Goal: Book appointment/travel/reservation

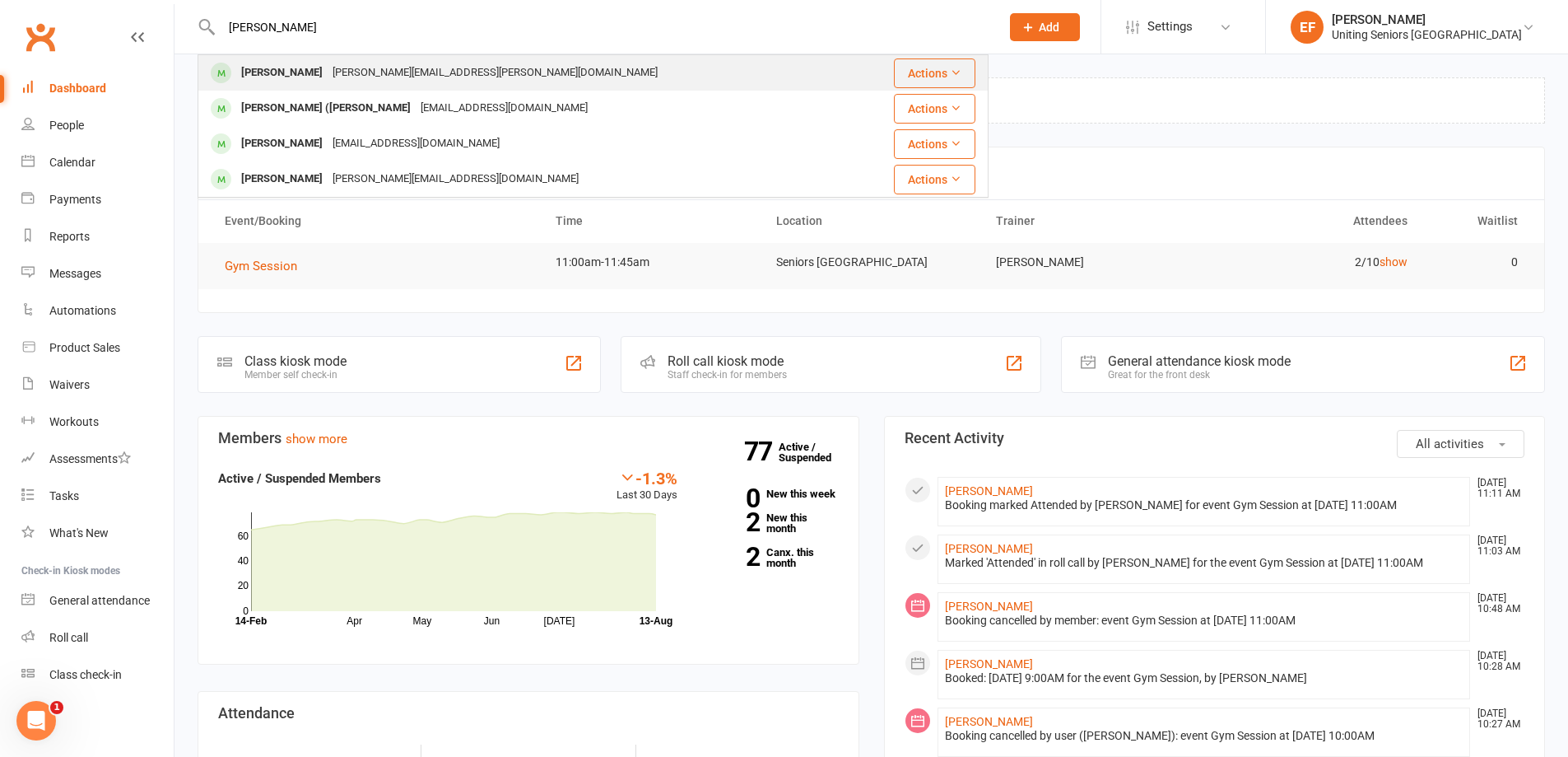
type input "[PERSON_NAME]"
click at [472, 78] on div "[PERSON_NAME] [PERSON_NAME][EMAIL_ADDRESS][PERSON_NAME][DOMAIN_NAME]" at bounding box center [527, 73] width 656 height 33
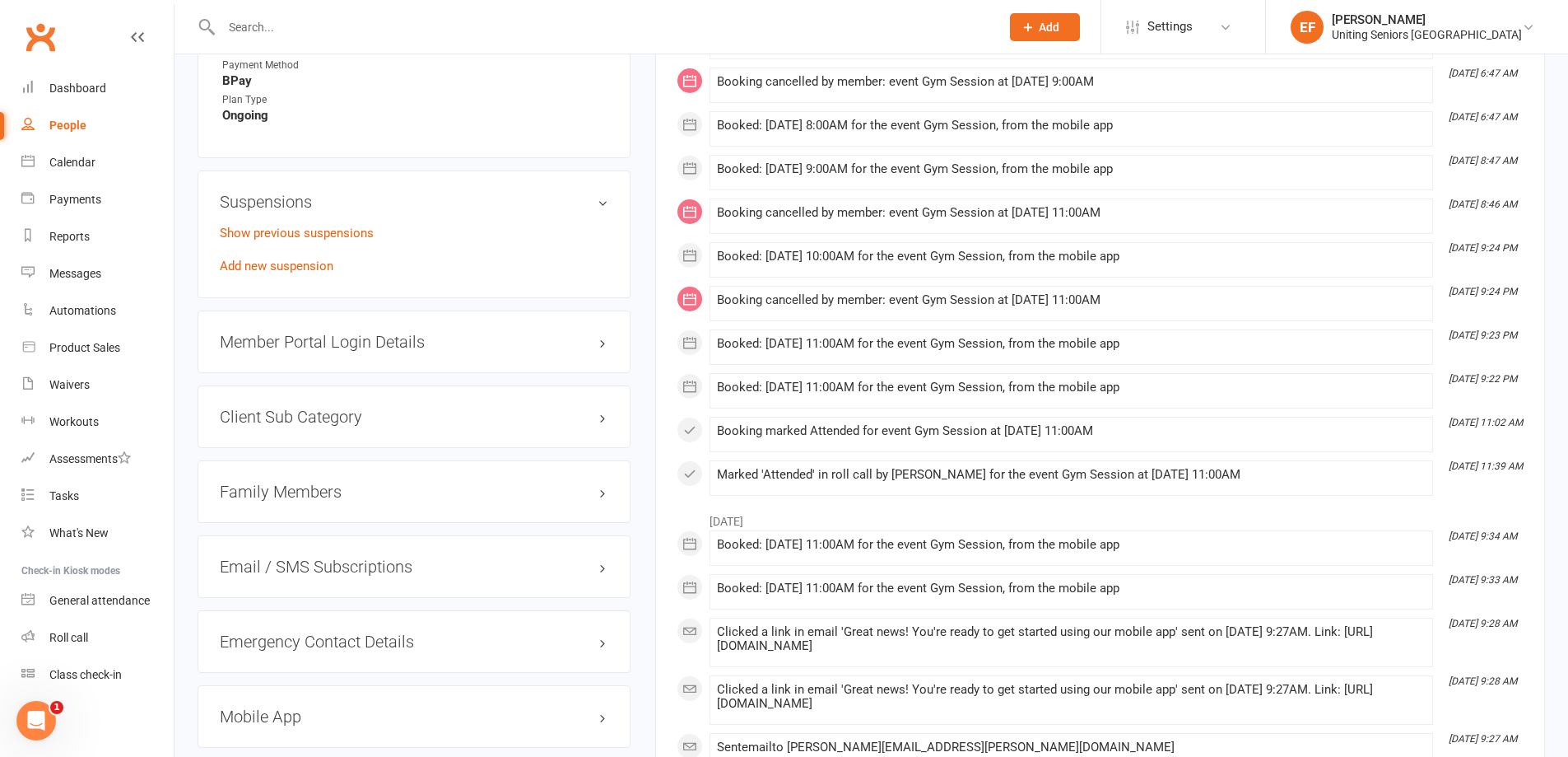
scroll to position [1564, 0]
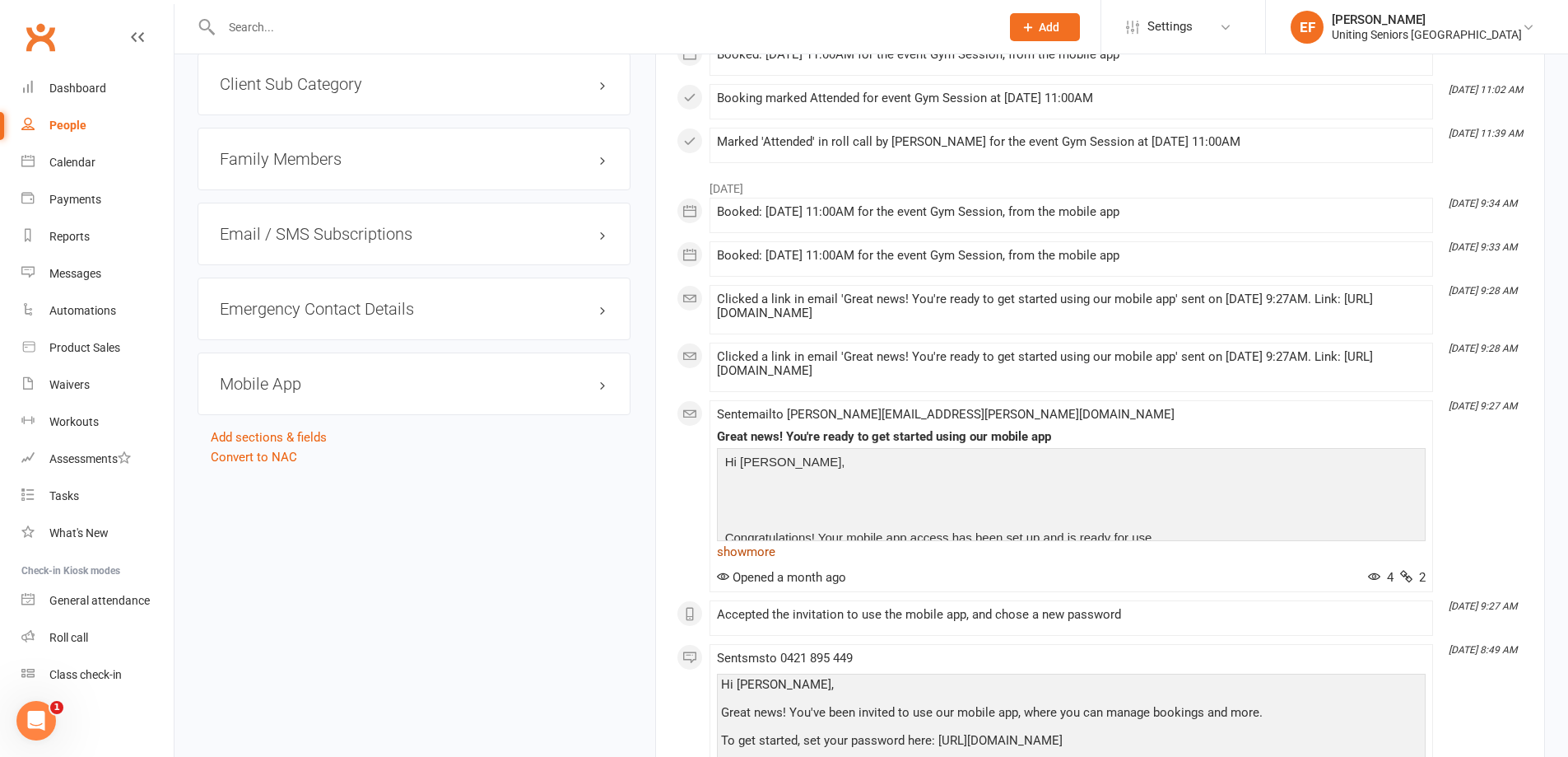
click at [758, 563] on link "show more" at bounding box center [1071, 552] width 708 height 23
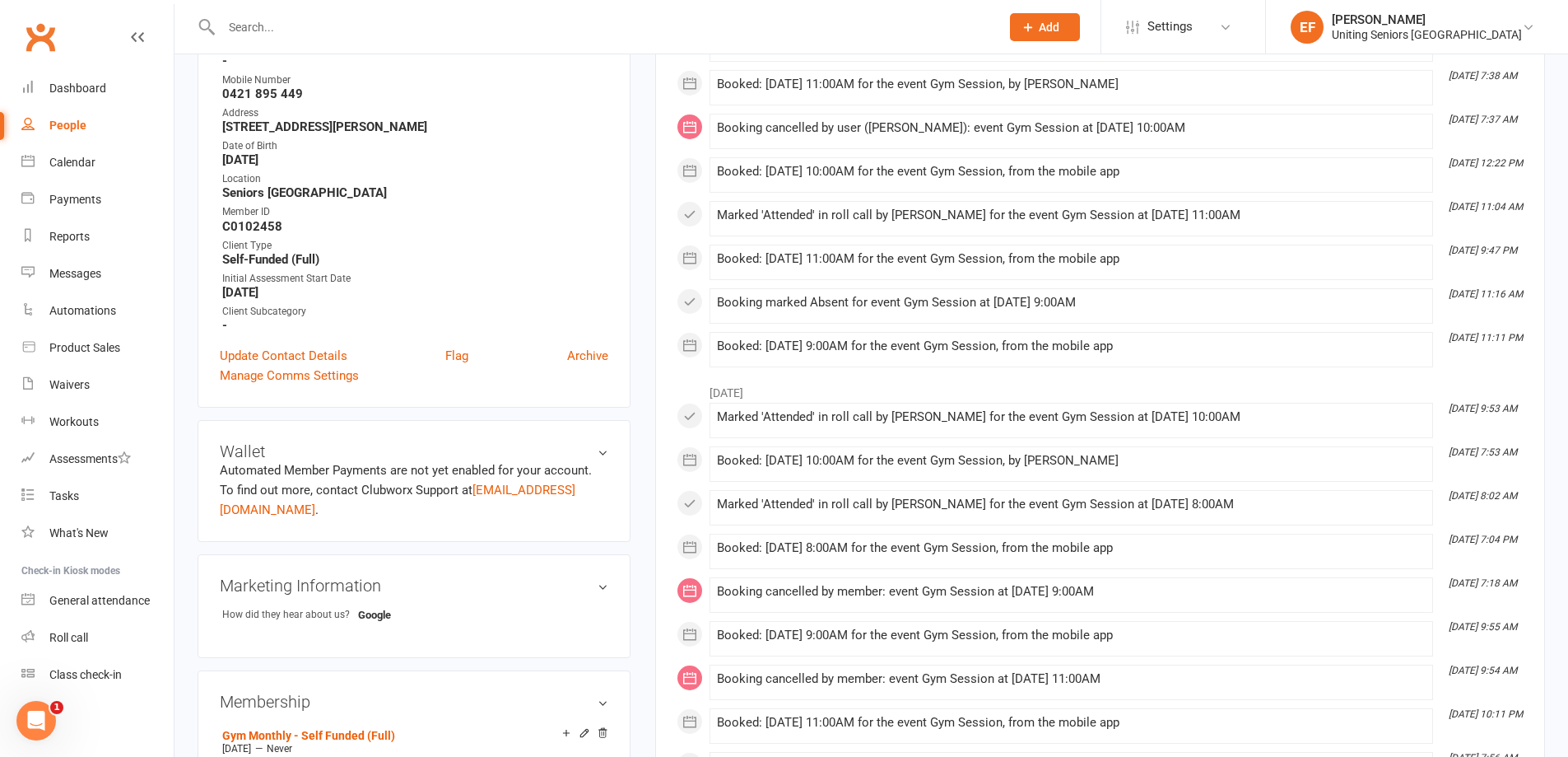
scroll to position [0, 0]
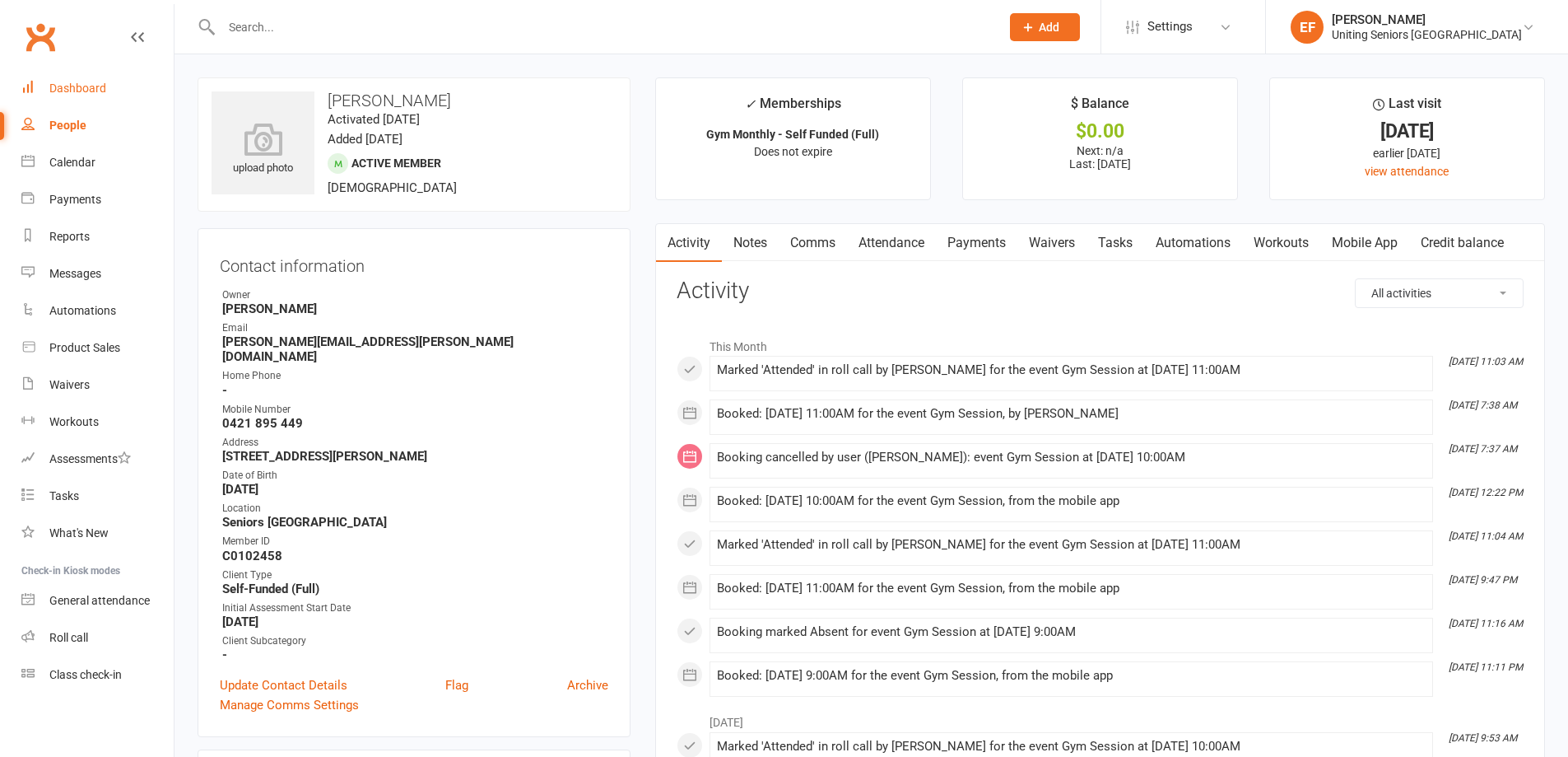
click at [107, 87] on link "Dashboard" at bounding box center [97, 88] width 152 height 37
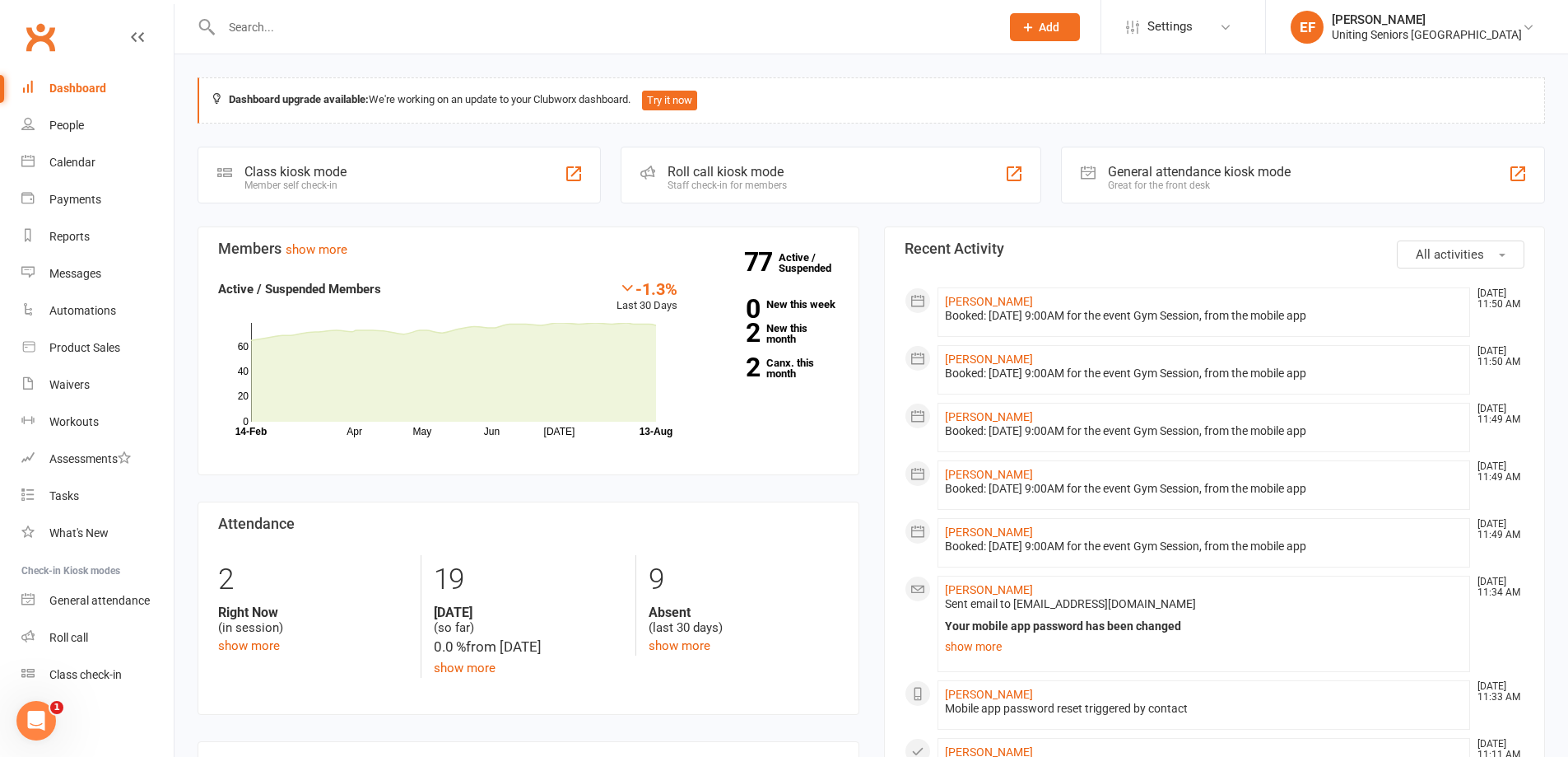
click at [90, 85] on div "Dashboard" at bounding box center [78, 87] width 56 height 13
click at [82, 167] on div "Calendar" at bounding box center [72, 162] width 46 height 13
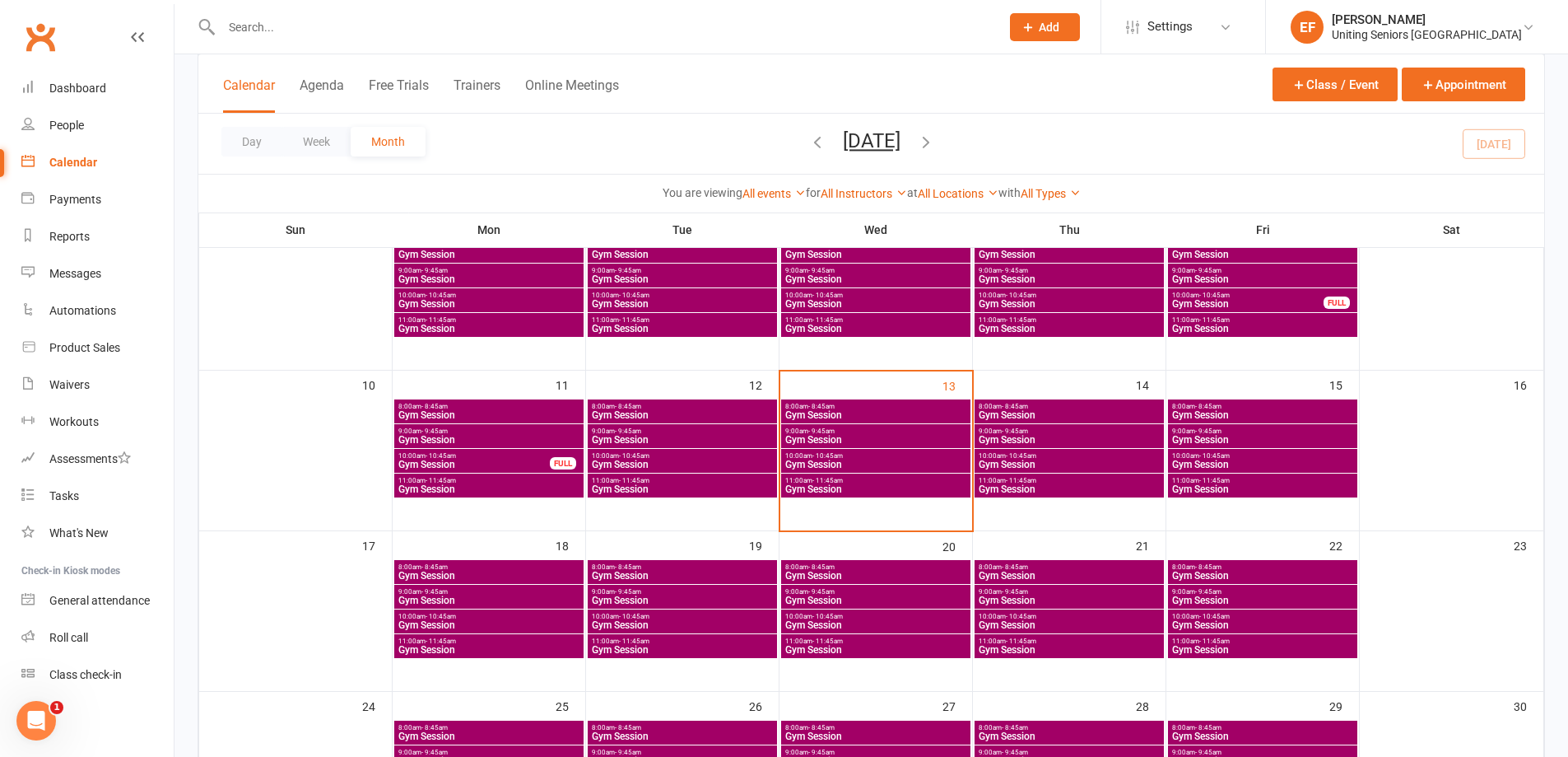
scroll to position [330, 0]
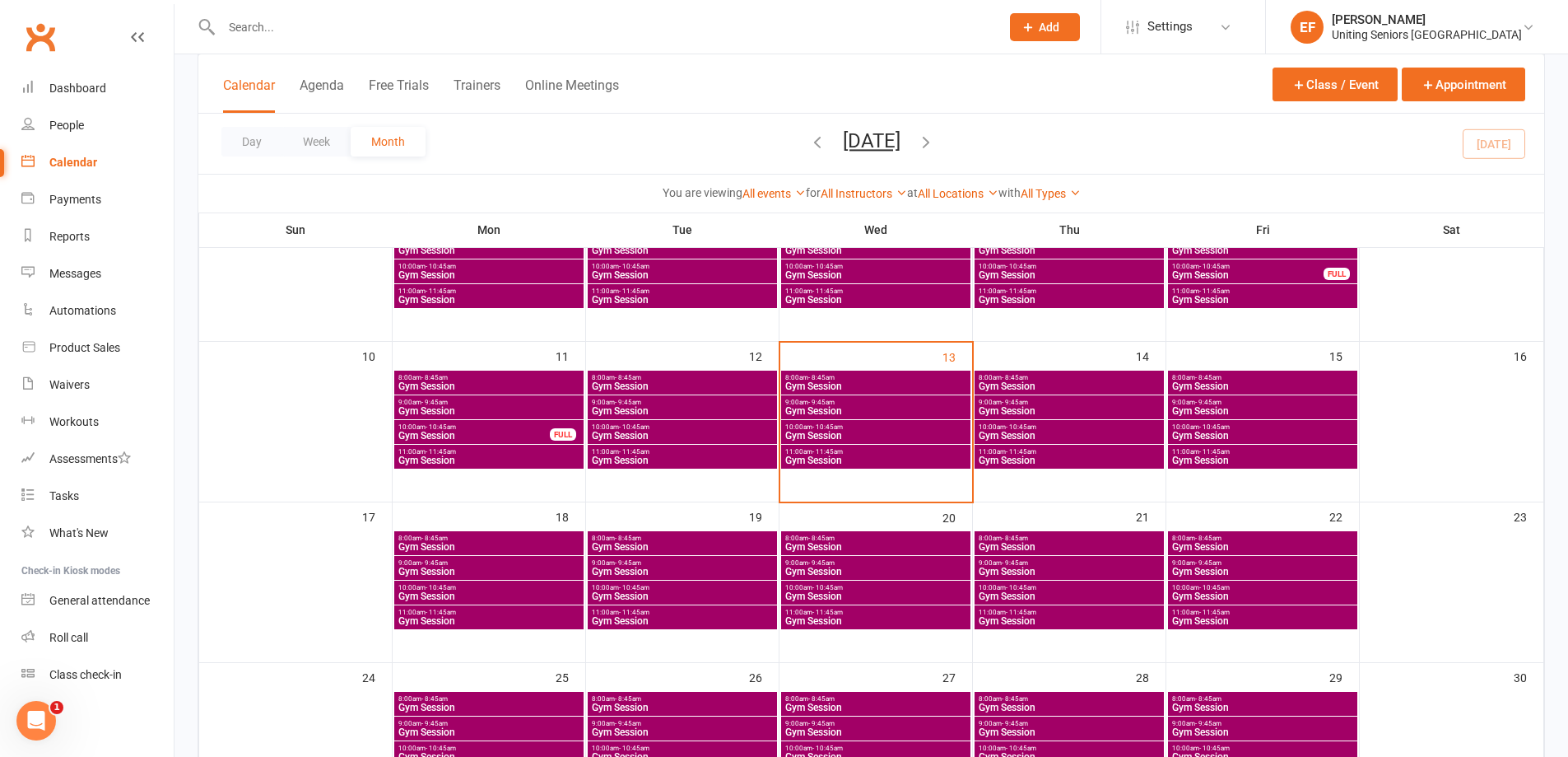
click at [1240, 375] on span "8:00am - 8:45am" at bounding box center [1261, 377] width 182 height 7
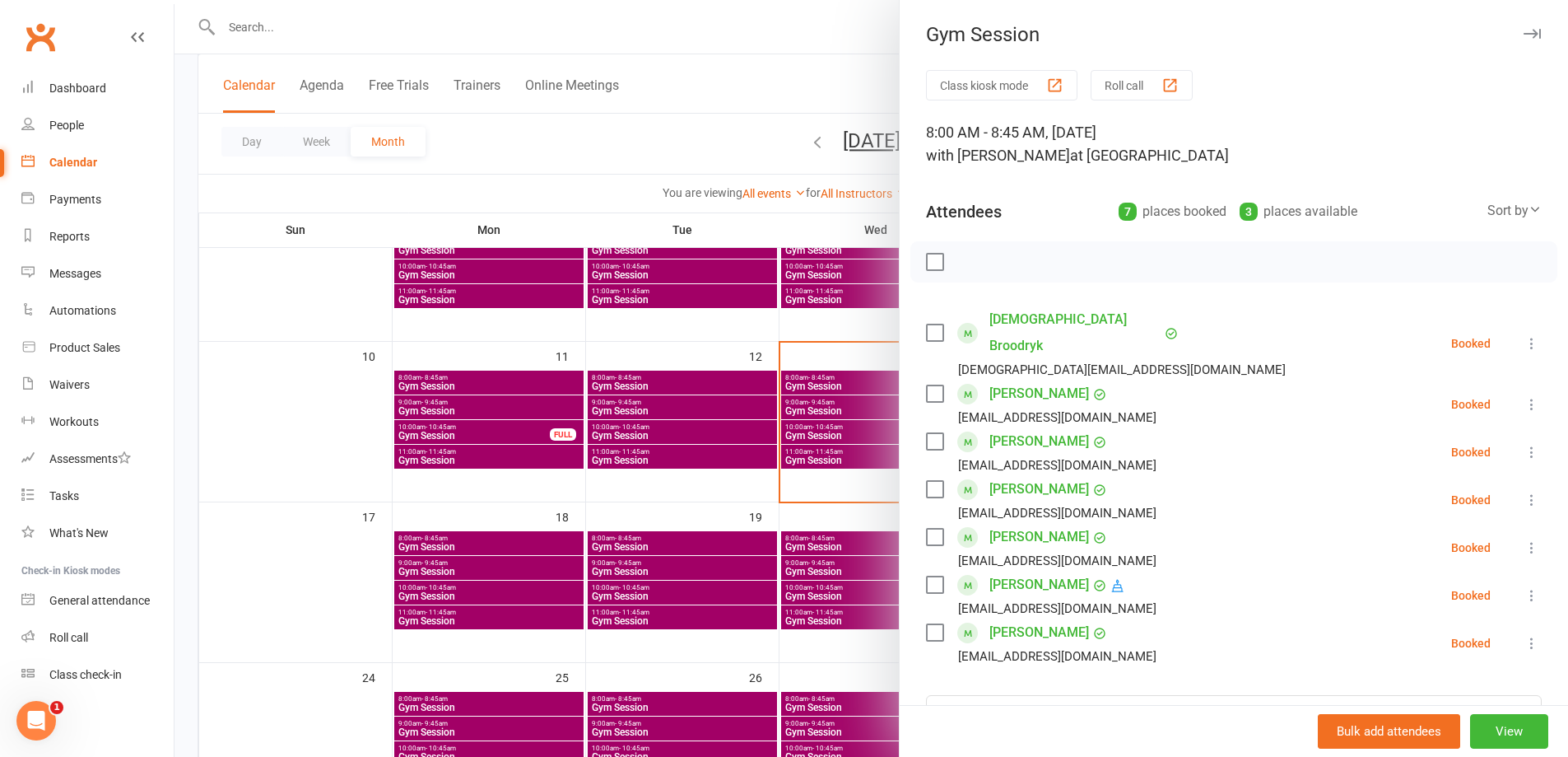
click at [808, 424] on div at bounding box center [871, 378] width 1394 height 757
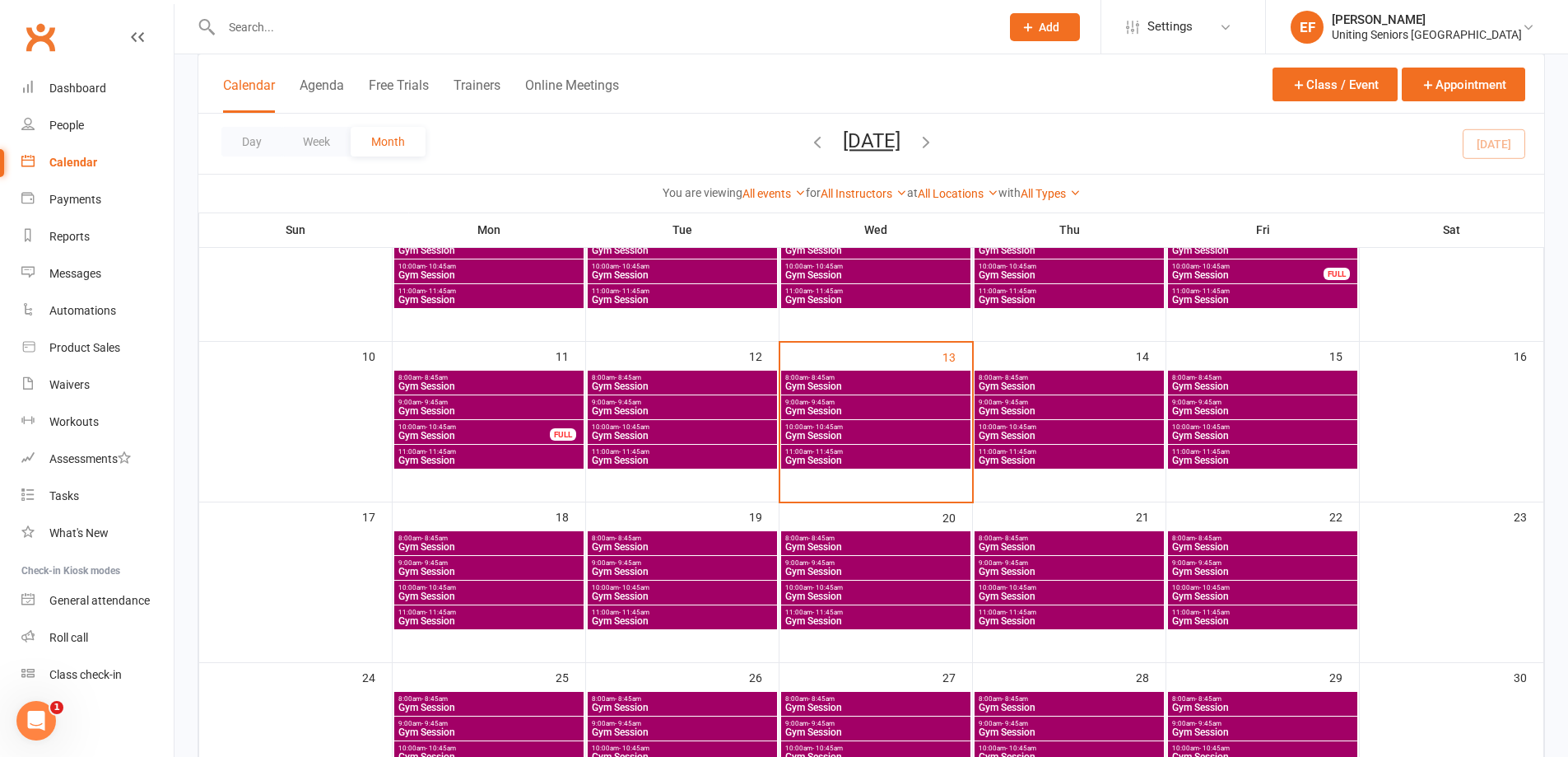
click at [1330, 407] on span "Gym Session" at bounding box center [1261, 411] width 182 height 10
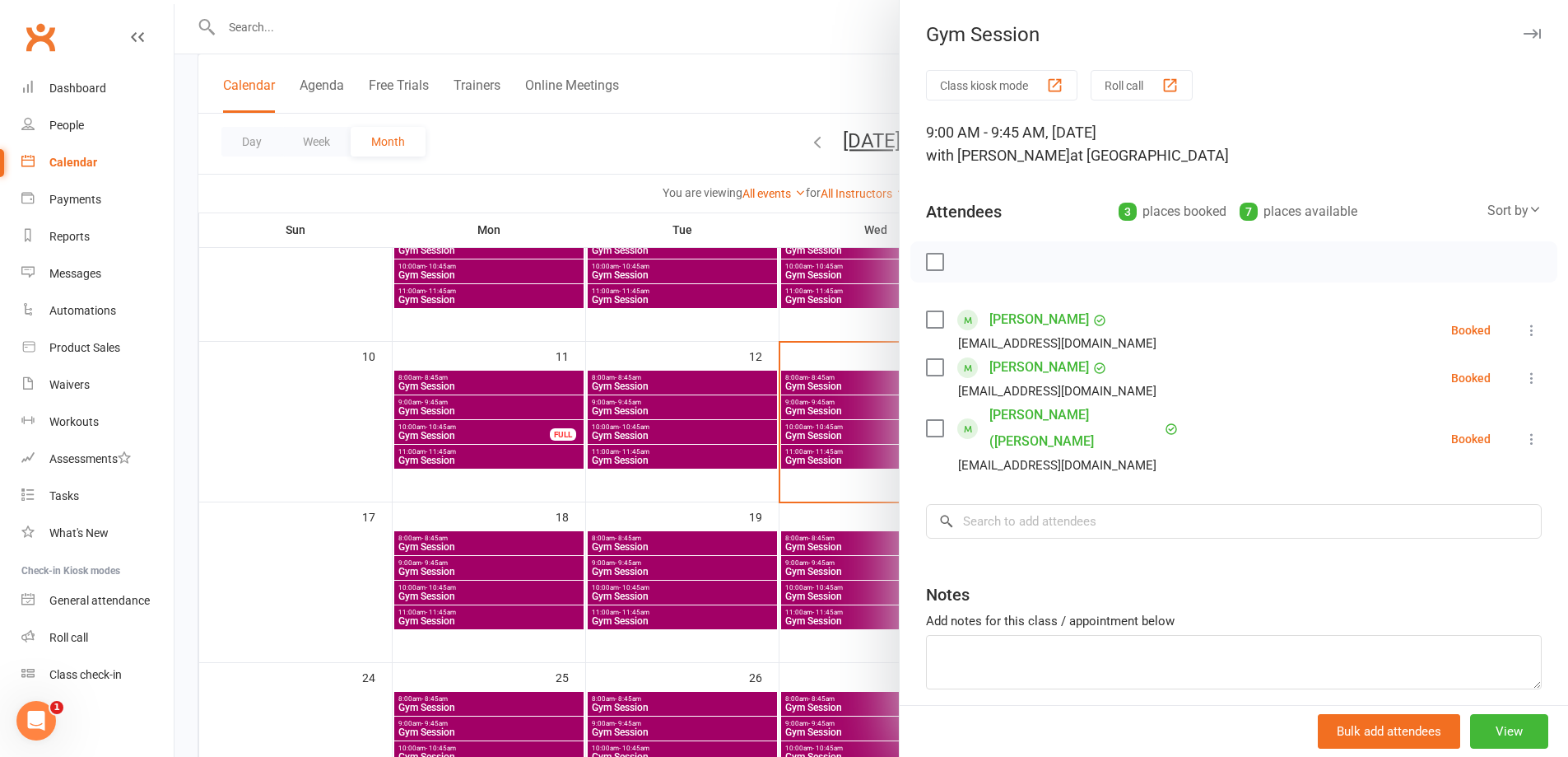
click at [839, 407] on div at bounding box center [871, 378] width 1394 height 757
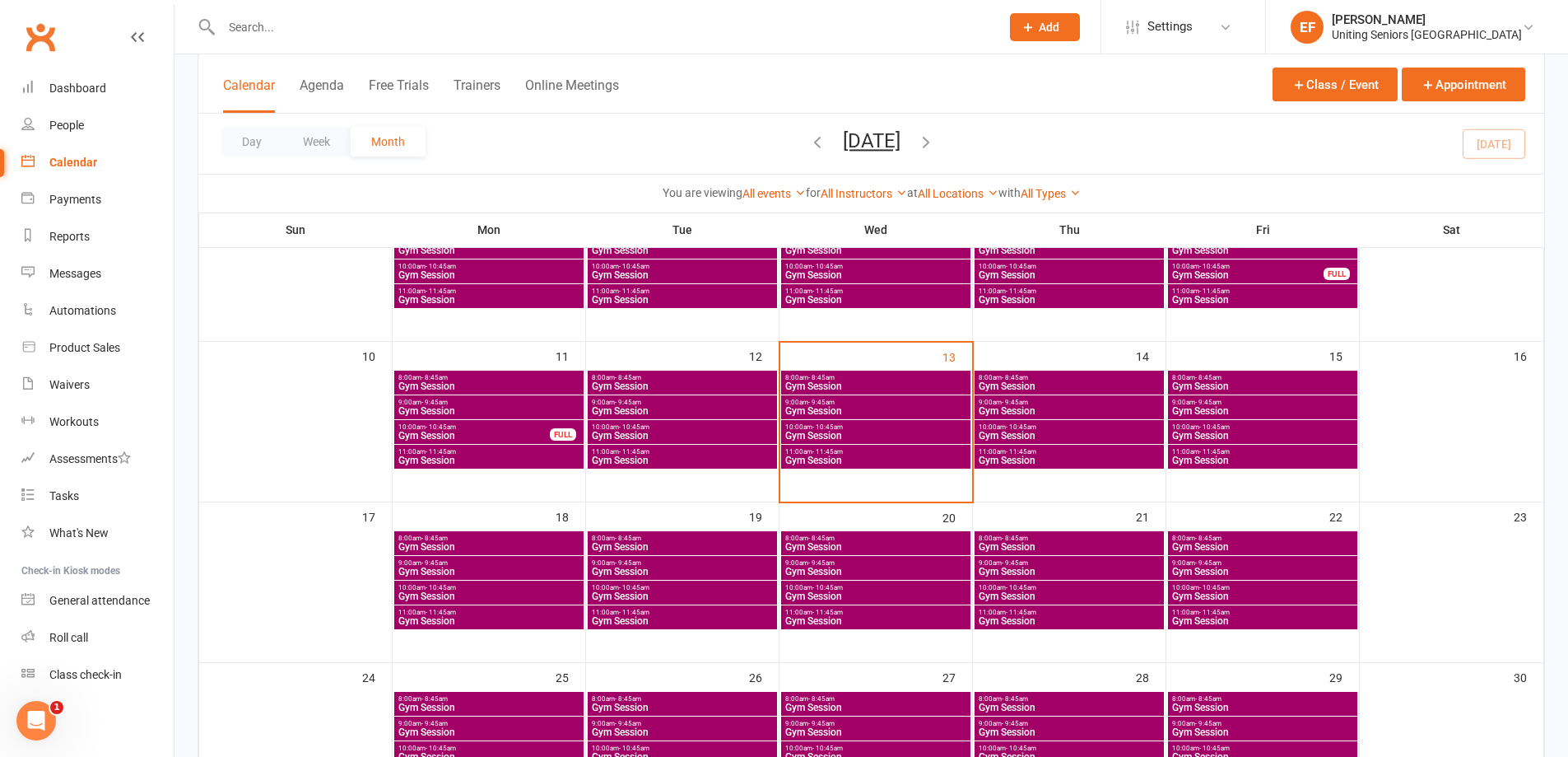
click at [1231, 383] on span "Gym Session" at bounding box center [1261, 386] width 182 height 10
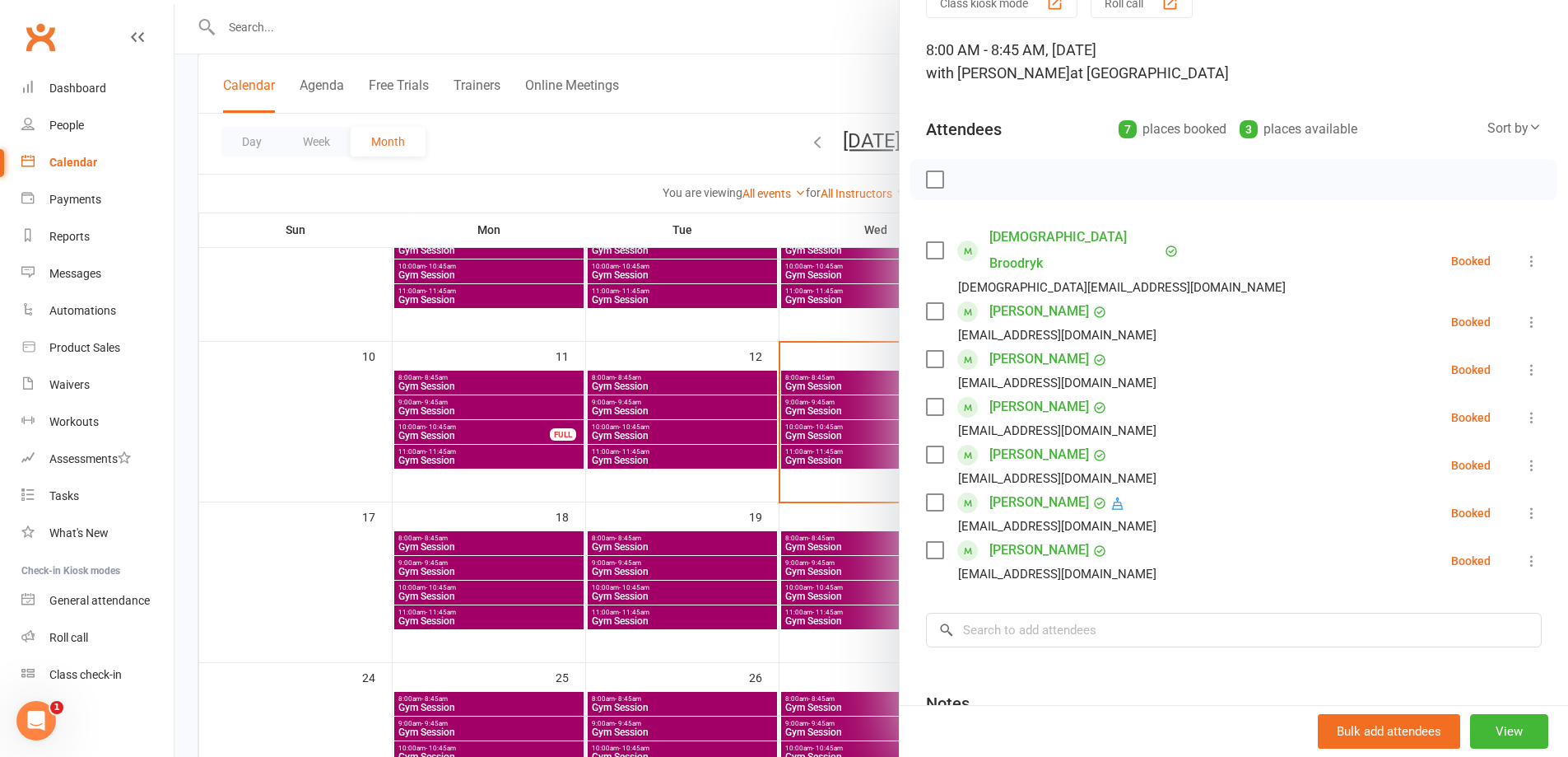
scroll to position [165, 0]
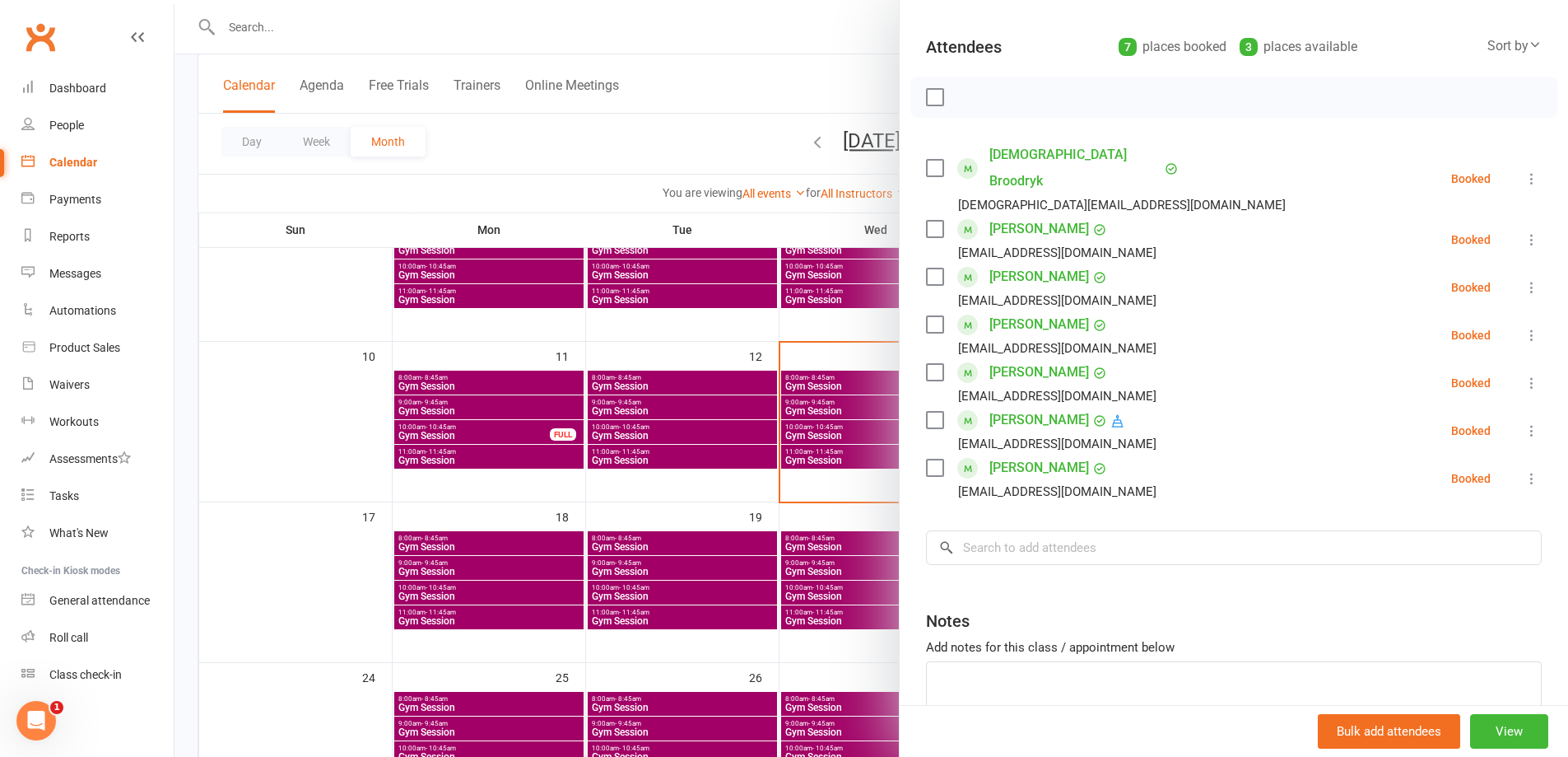
click at [779, 415] on div at bounding box center [871, 378] width 1394 height 757
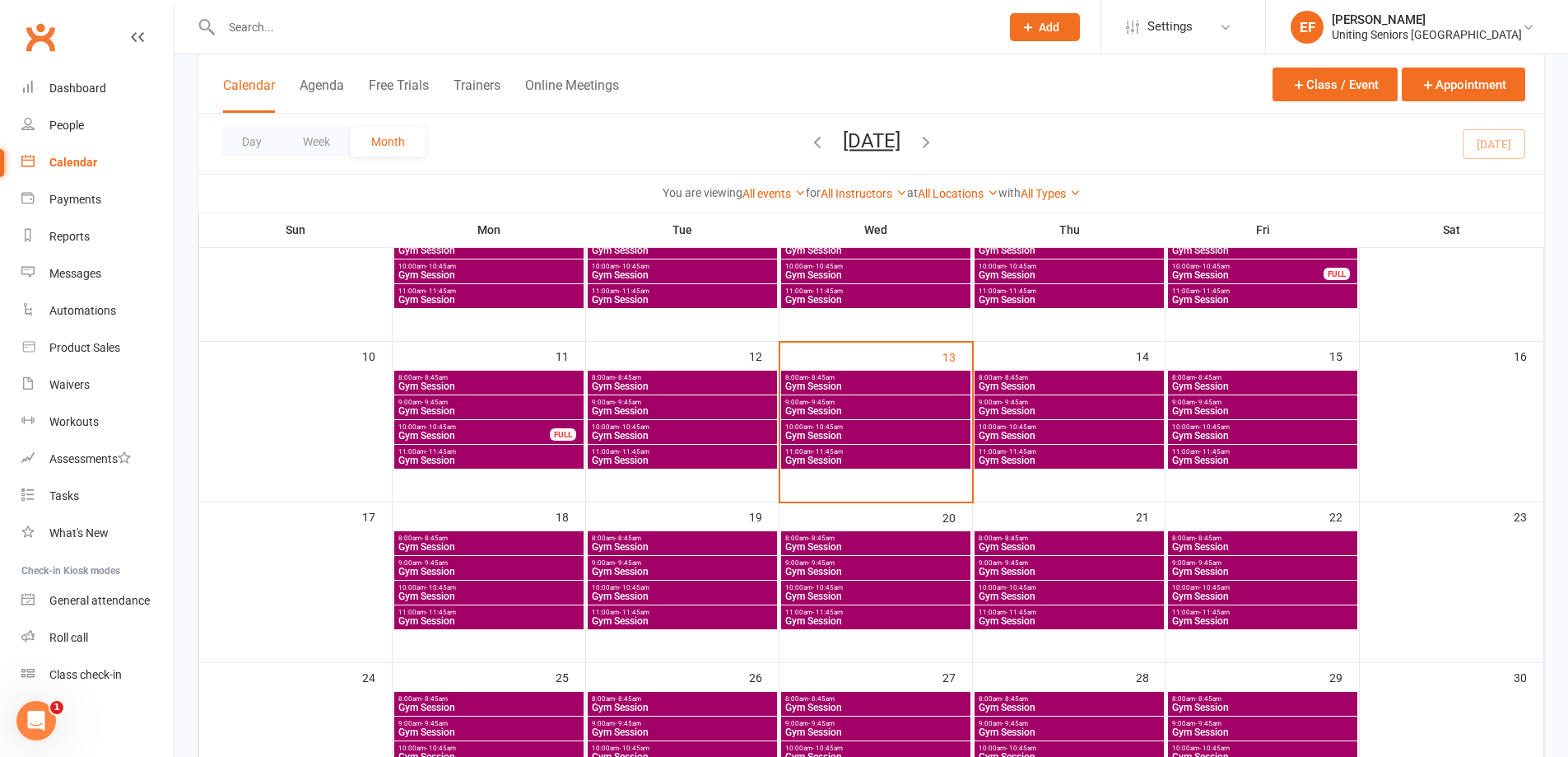
click at [1252, 403] on span "9:00am - 9:45am" at bounding box center [1261, 402] width 182 height 7
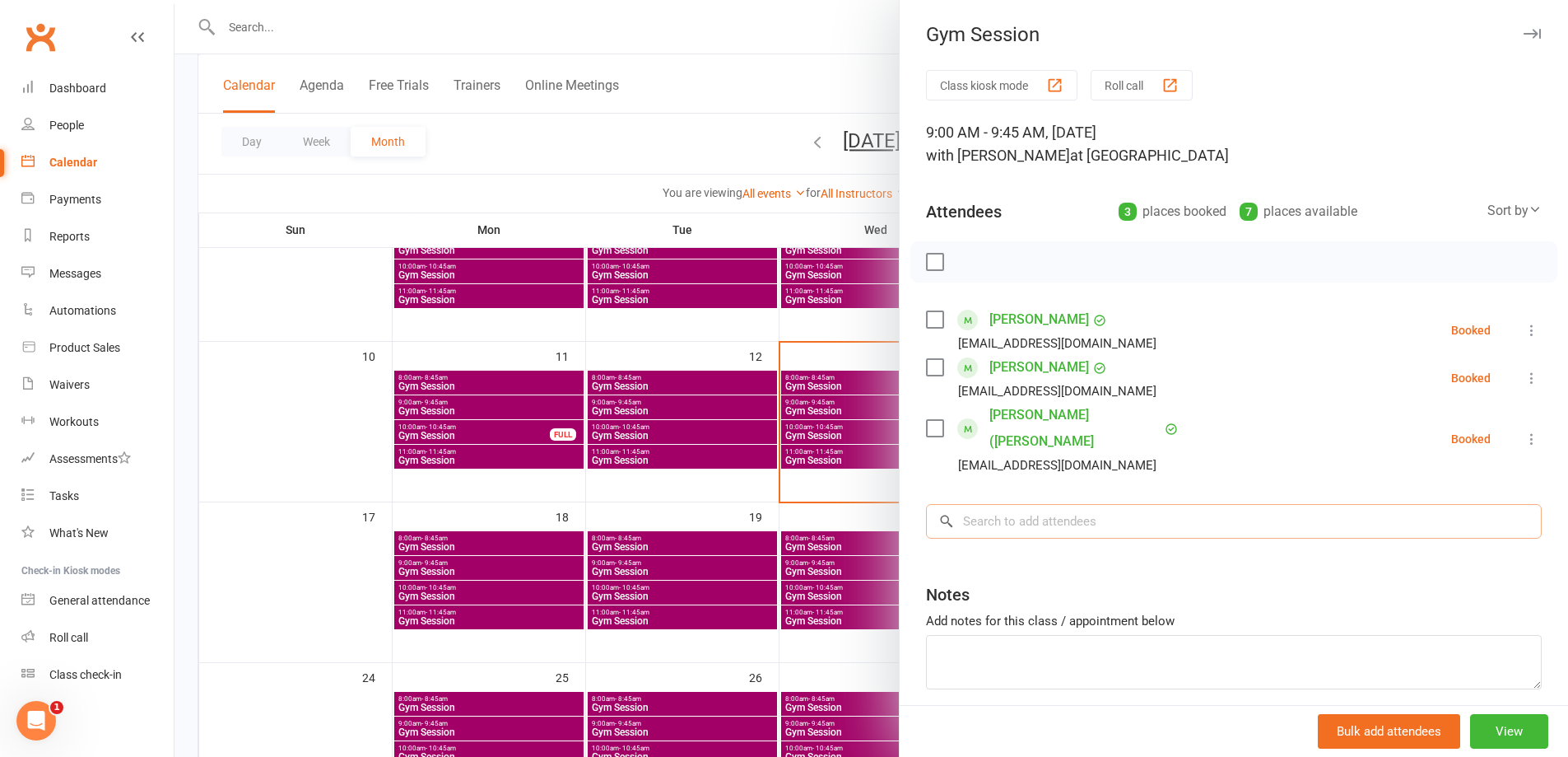
click at [1127, 504] on input "search" at bounding box center [1233, 521] width 616 height 34
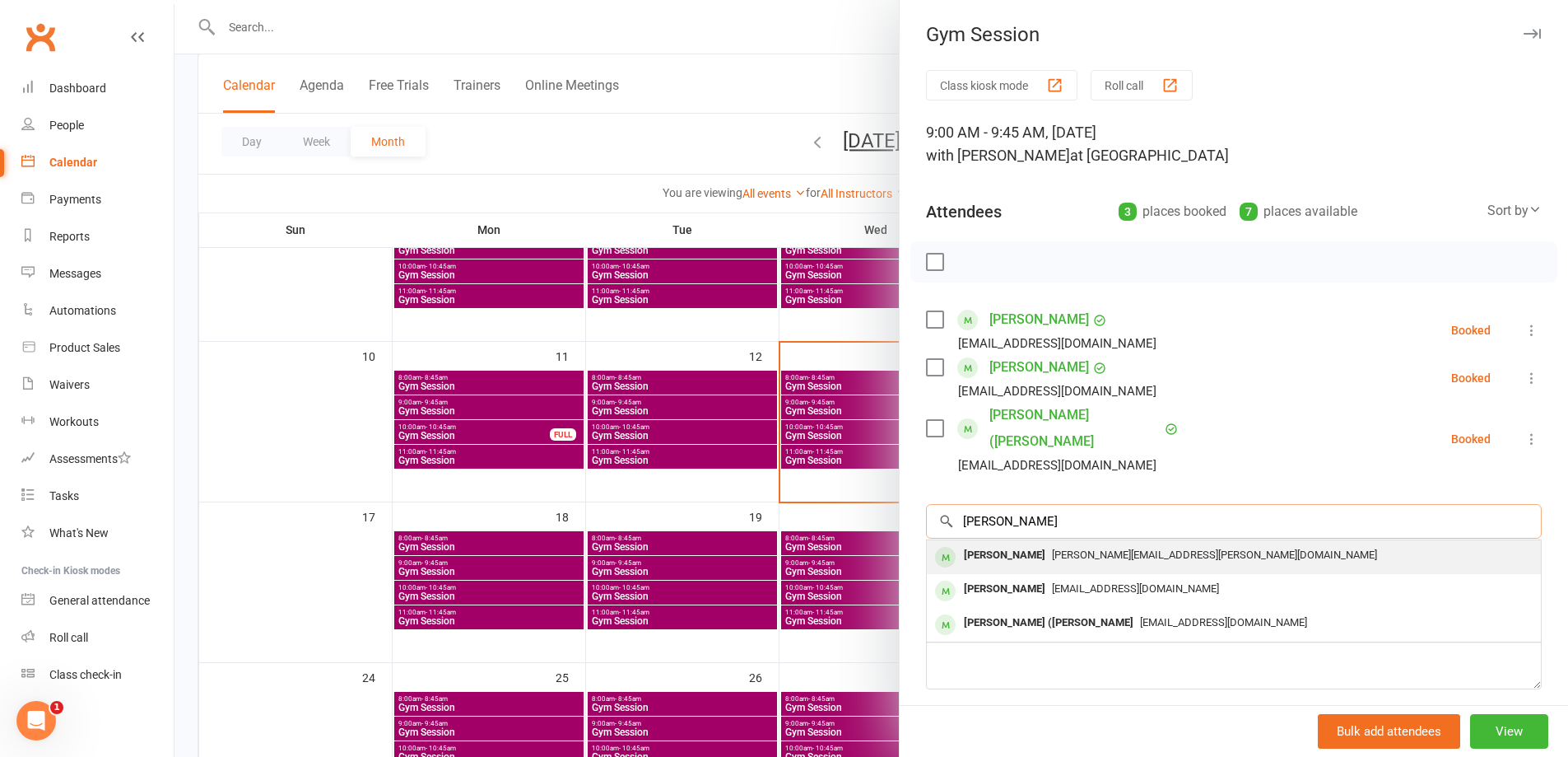
type input "[PERSON_NAME]"
click at [1097, 544] on div "[PERSON_NAME][EMAIL_ADDRESS][PERSON_NAME][DOMAIN_NAME]" at bounding box center [1233, 555] width 601 height 24
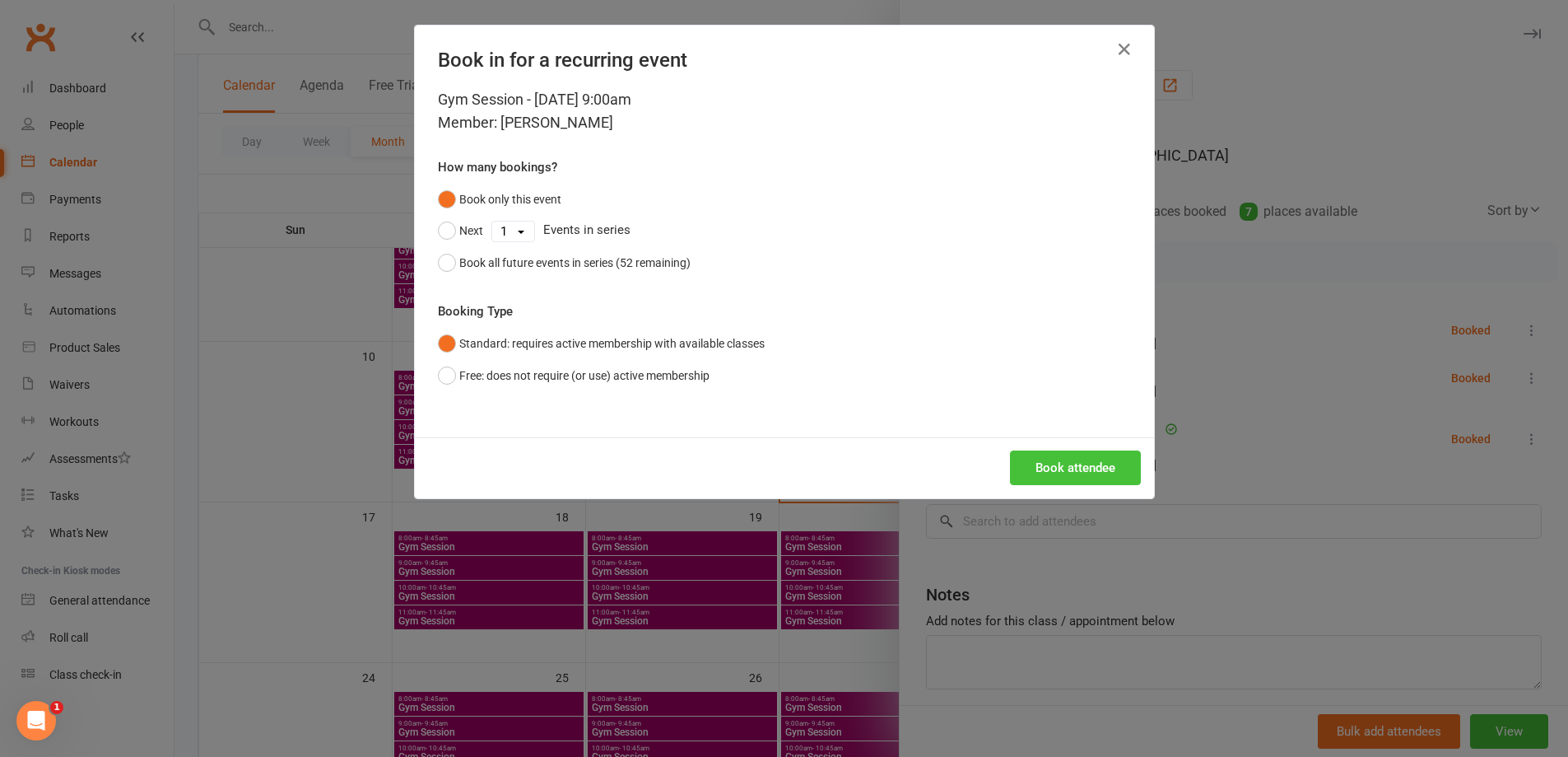
click at [1062, 459] on button "Book attendee" at bounding box center [1075, 467] width 131 height 34
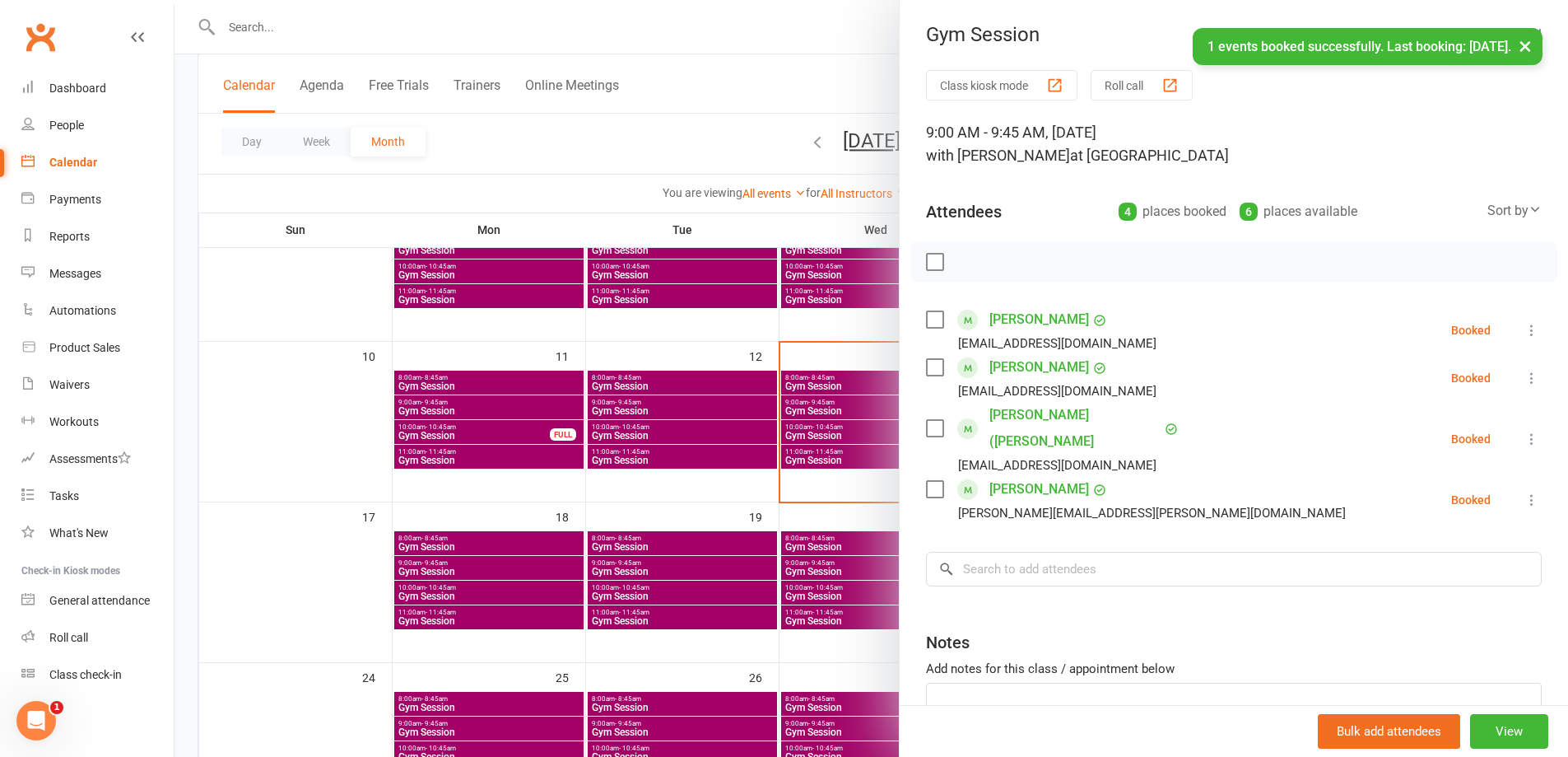
click at [767, 492] on div at bounding box center [871, 378] width 1394 height 757
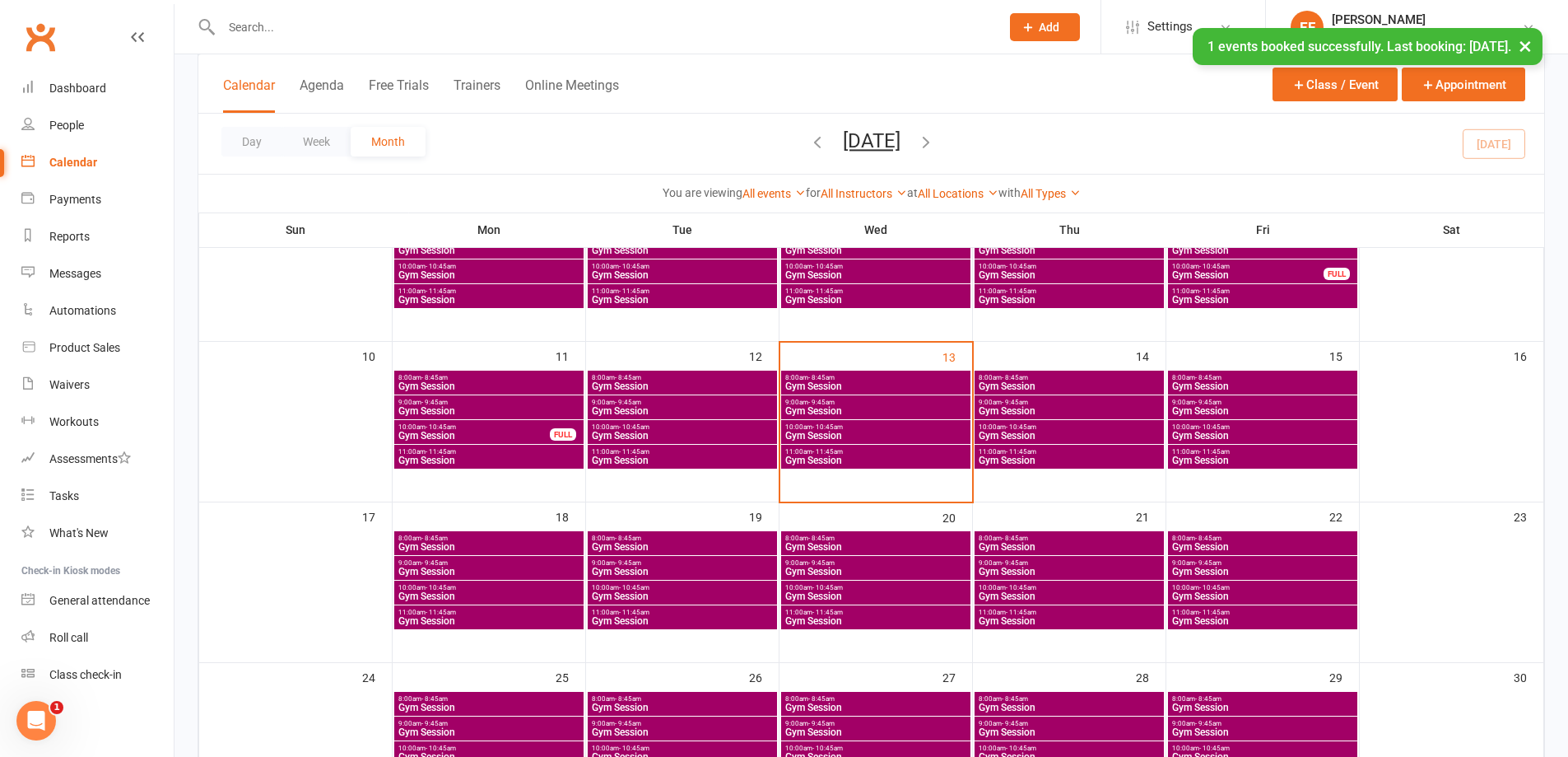
click at [1239, 427] on span "10:00am - 10:45am" at bounding box center [1261, 427] width 182 height 7
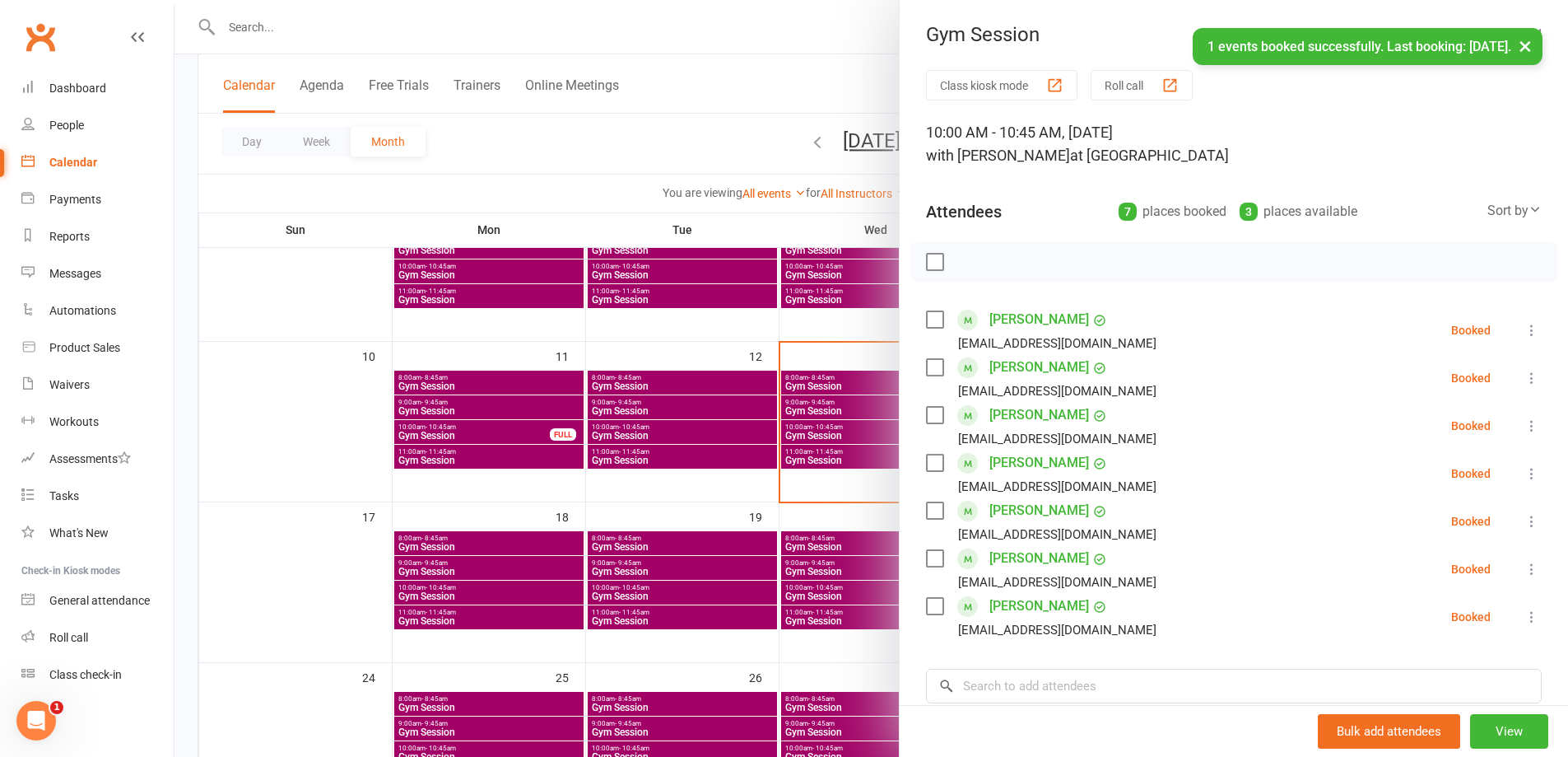
click at [620, 466] on div at bounding box center [871, 378] width 1394 height 757
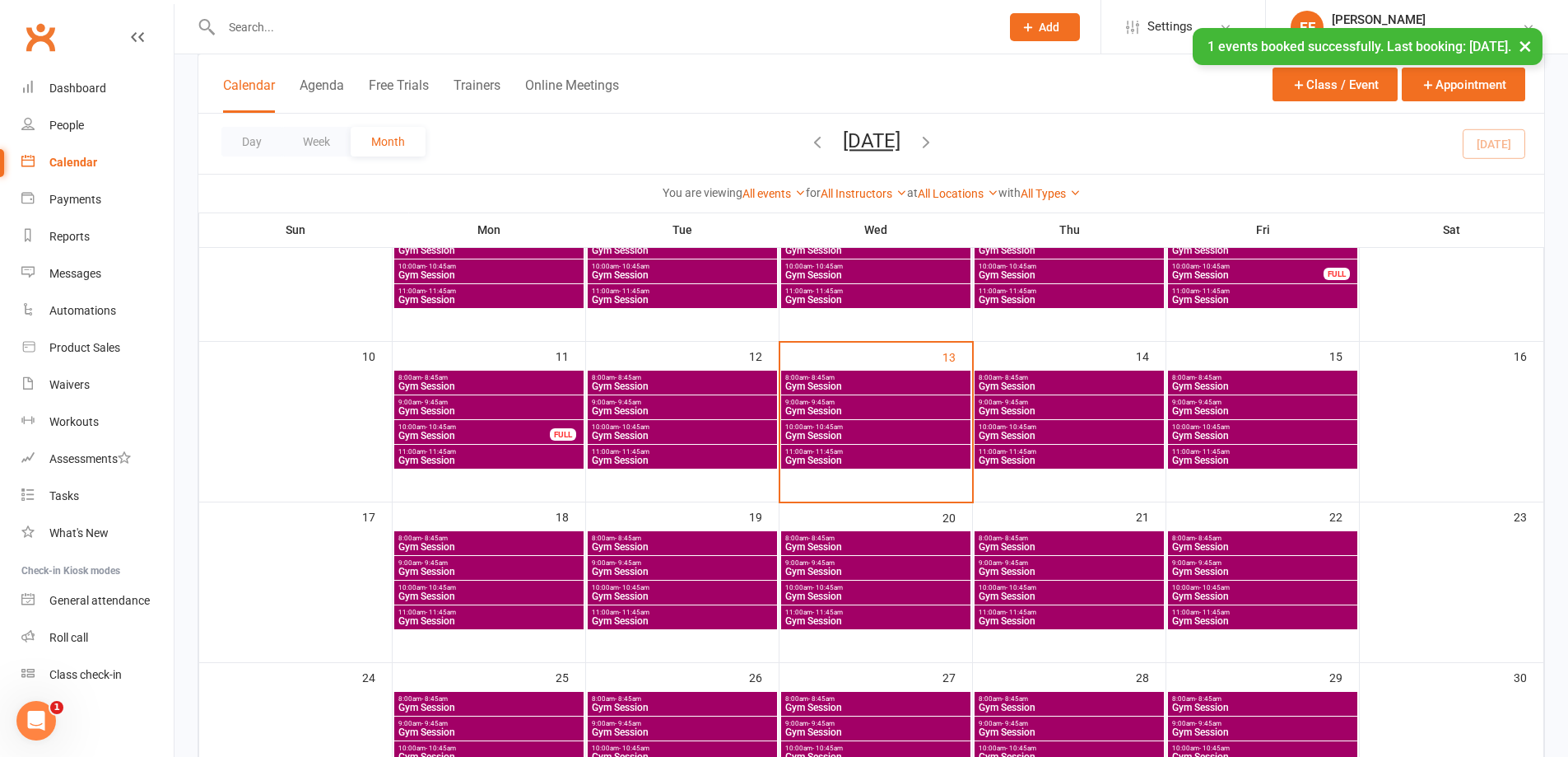
click at [1226, 462] on span "Gym Session" at bounding box center [1261, 460] width 182 height 10
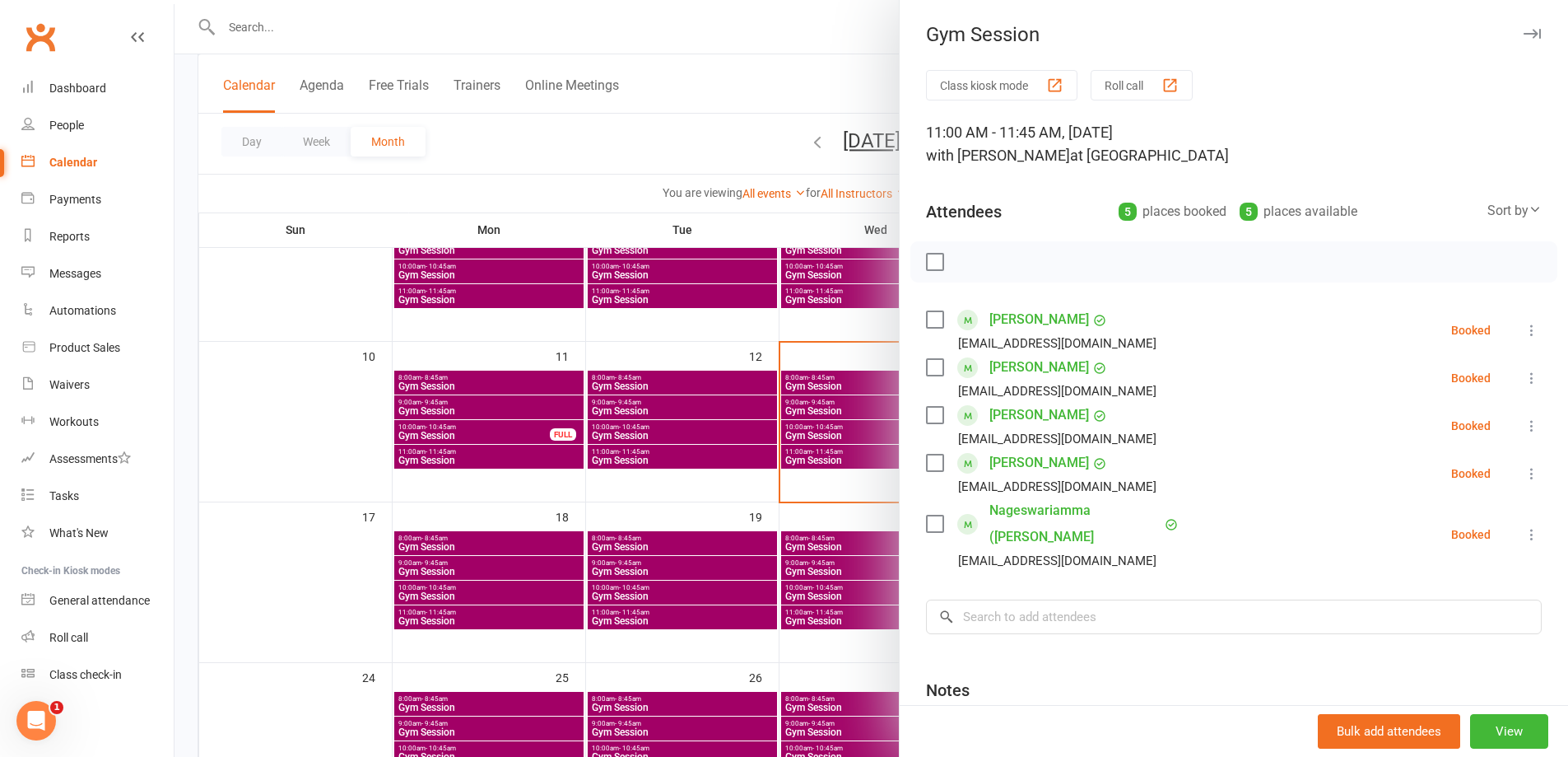
click at [642, 440] on div at bounding box center [871, 378] width 1394 height 757
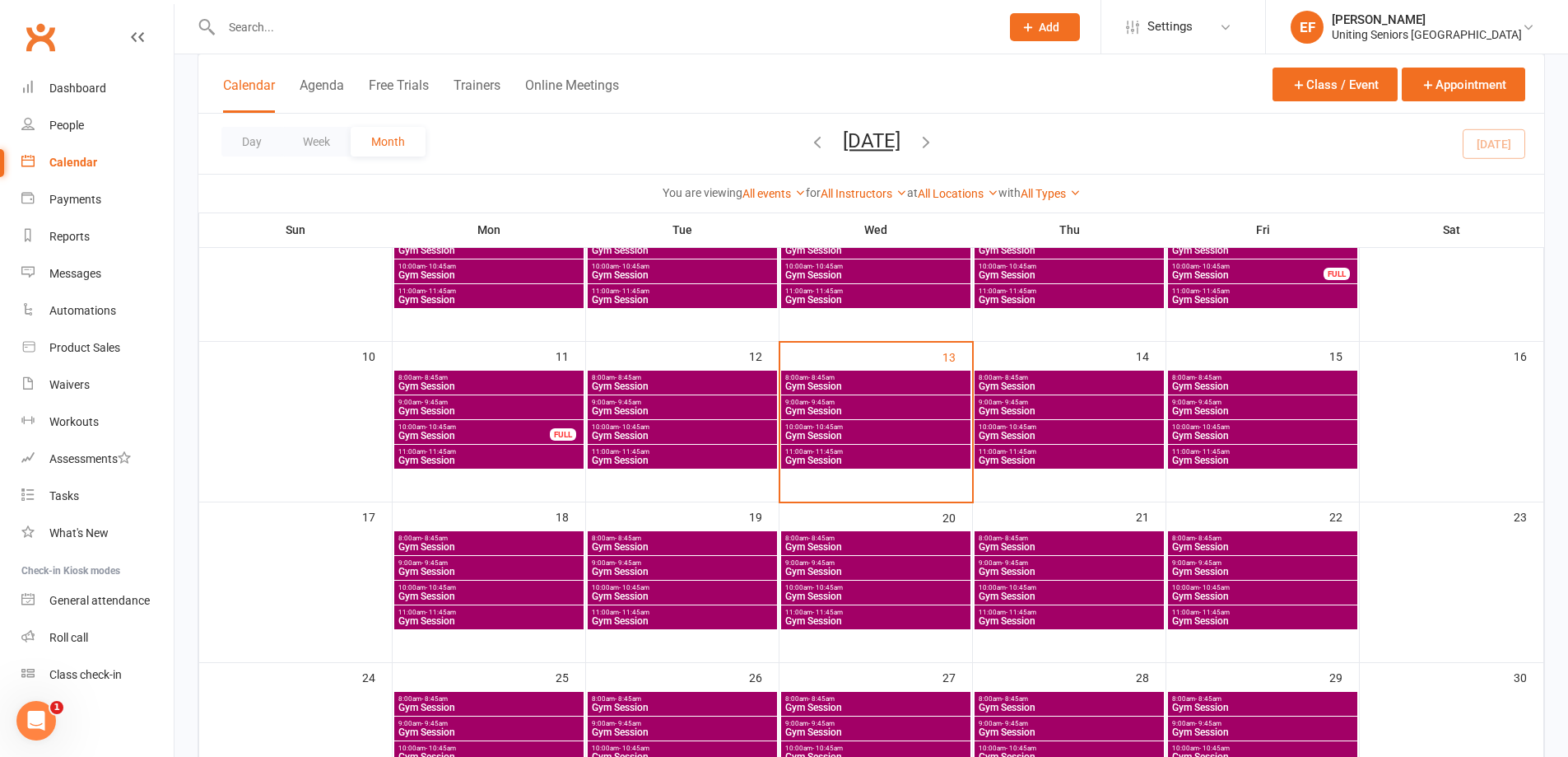
click at [1218, 404] on span "- 9:45am" at bounding box center [1209, 402] width 26 height 7
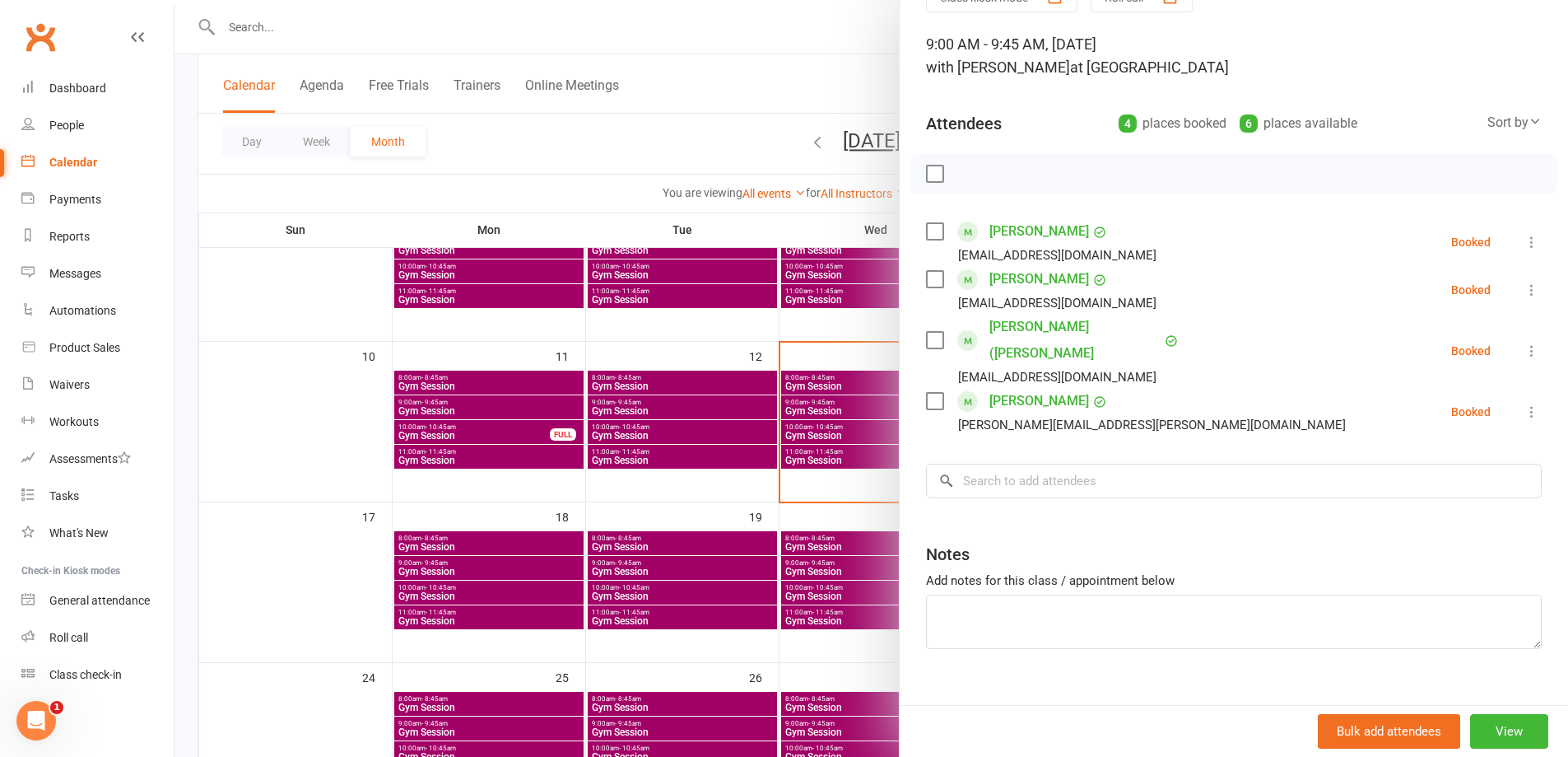
scroll to position [6, 0]
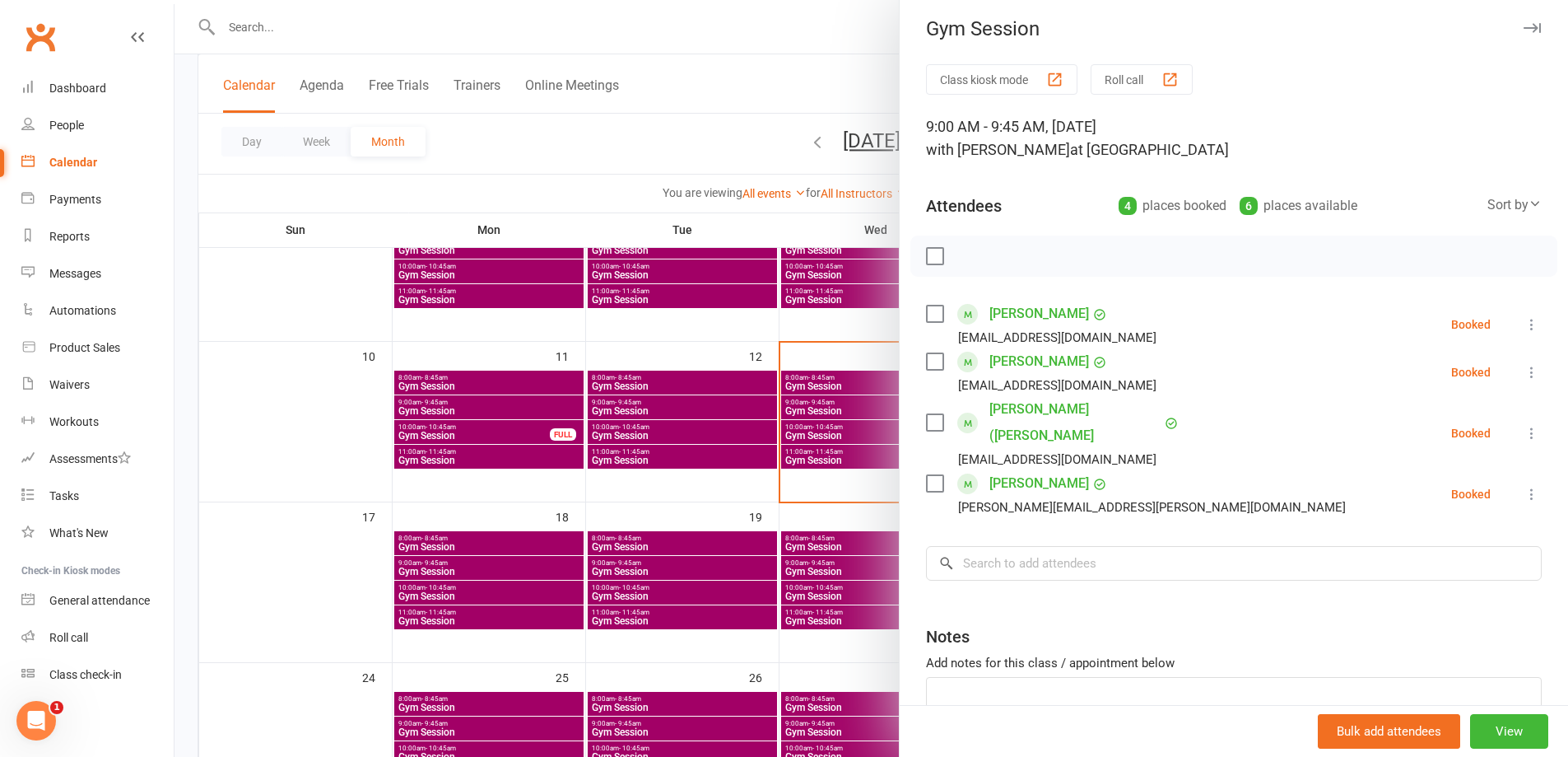
click at [802, 529] on div at bounding box center [871, 378] width 1394 height 757
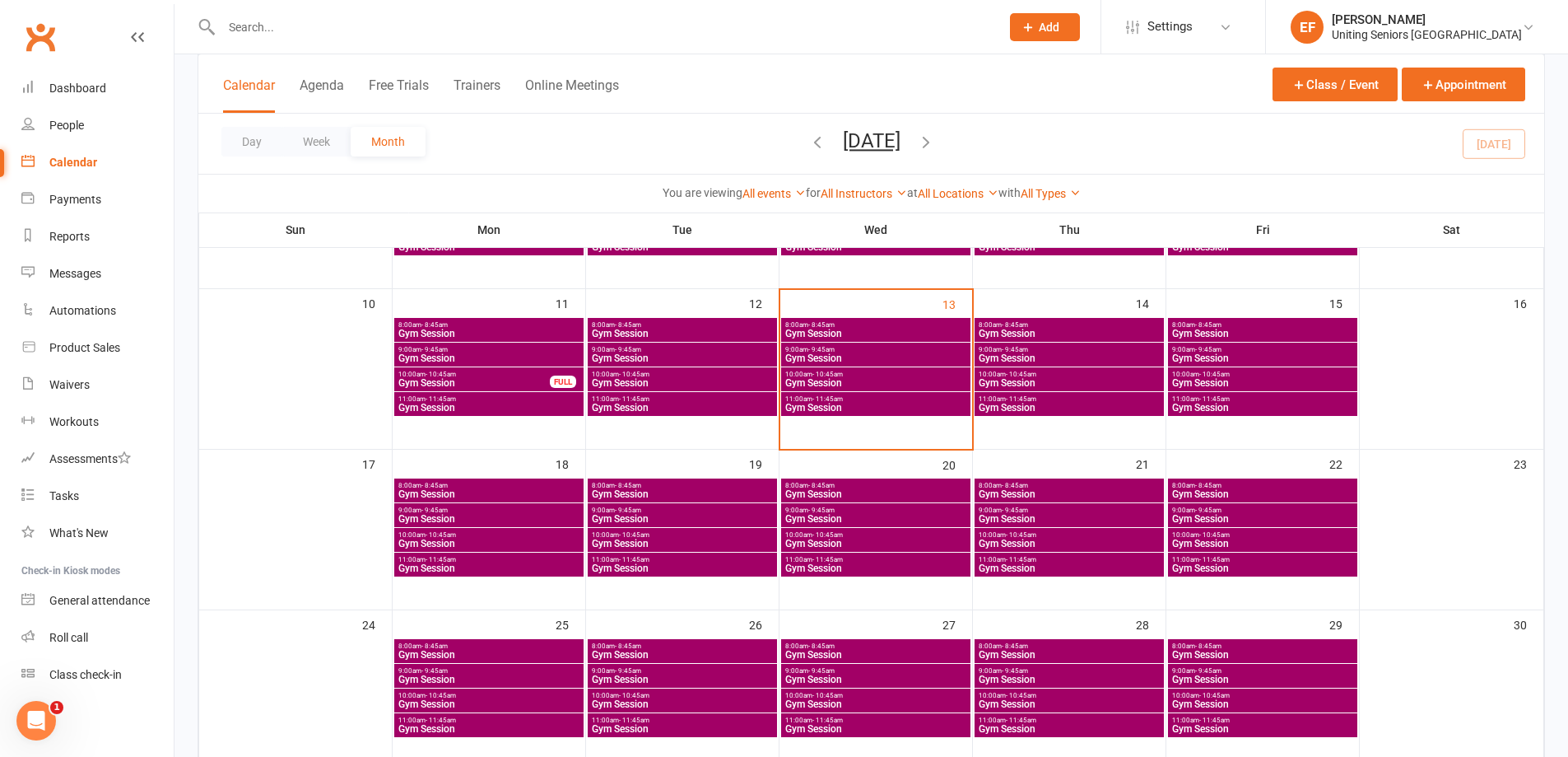
scroll to position [412, 0]
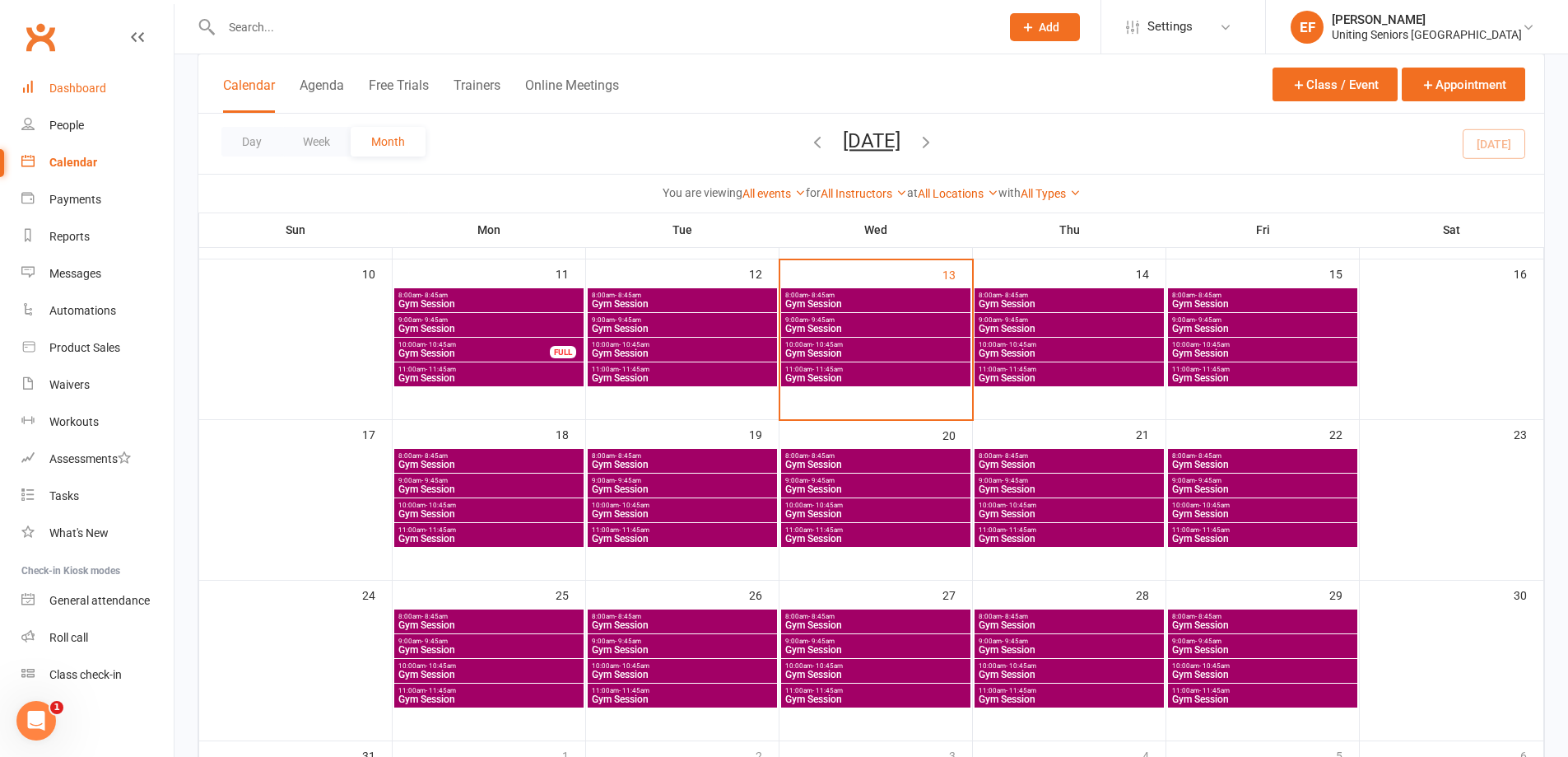
click at [92, 75] on link "Dashboard" at bounding box center [97, 88] width 152 height 37
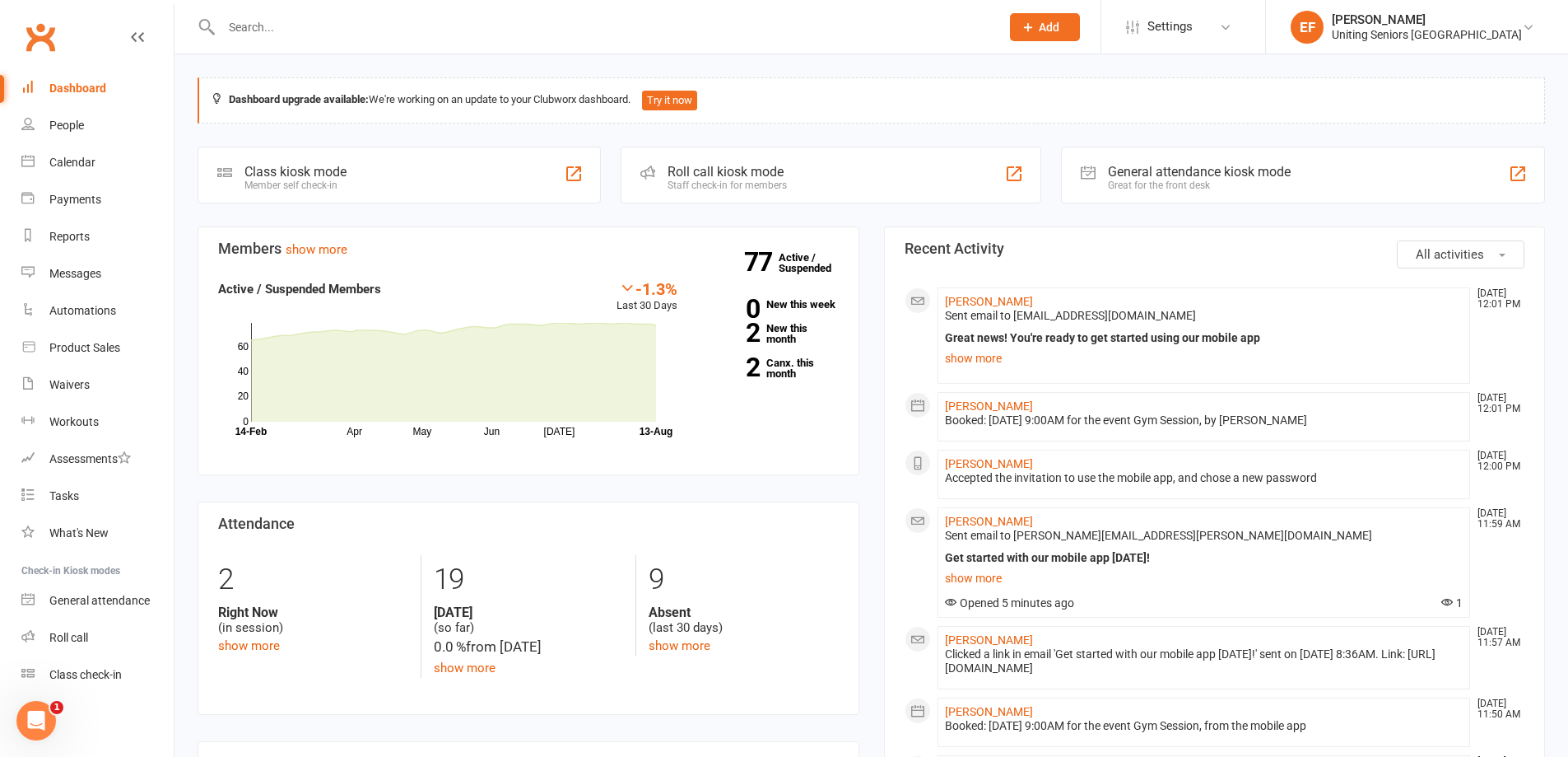
click at [97, 93] on div "Dashboard" at bounding box center [78, 87] width 56 height 13
